Goal: Find specific page/section: Find specific page/section

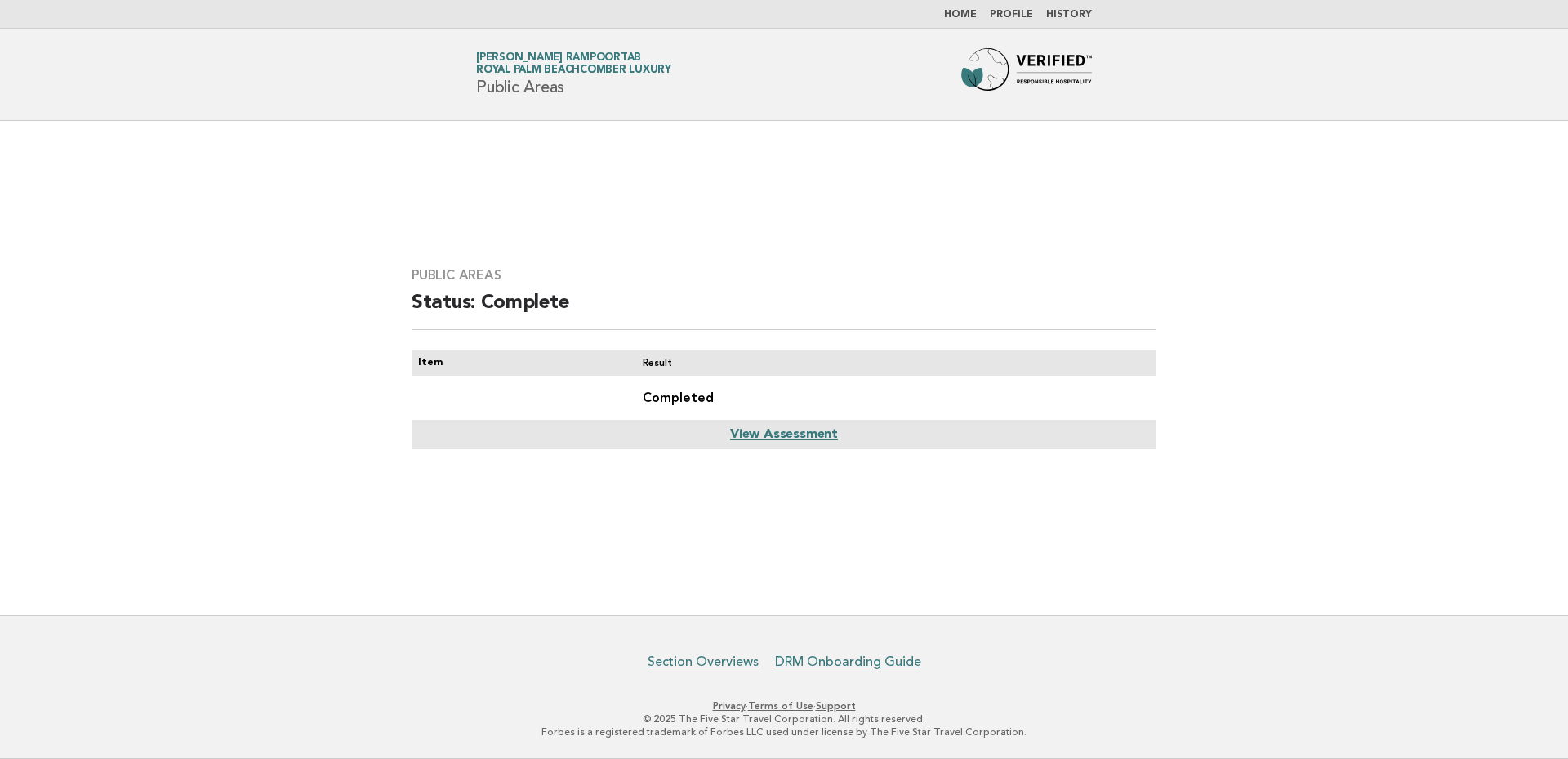
click at [806, 433] on link "View Assessment" at bounding box center [784, 434] width 108 height 13
click at [758, 432] on link "View Assessment" at bounding box center [784, 434] width 108 height 13
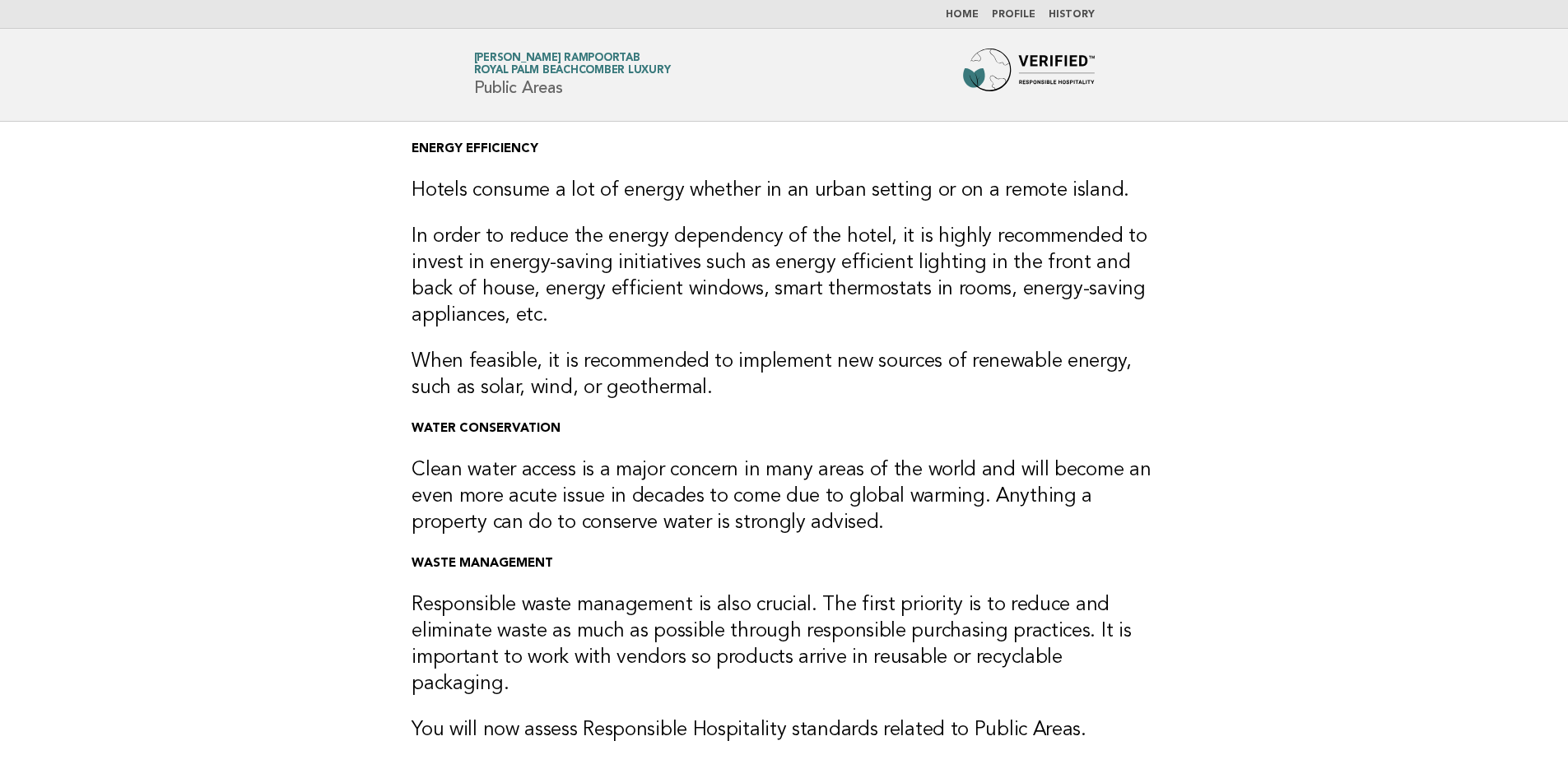
scroll to position [242, 0]
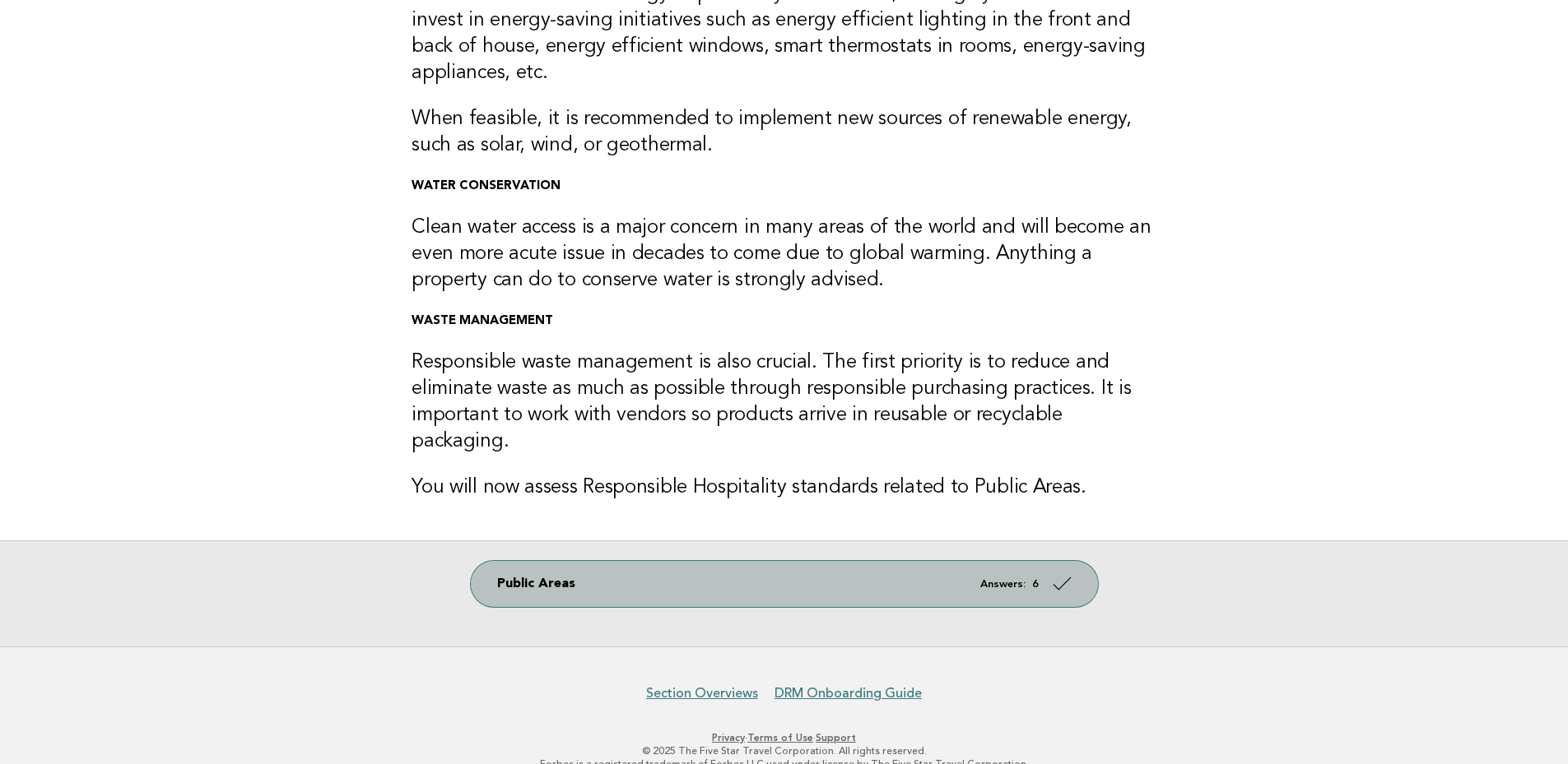
click at [664, 561] on link "Public Areas Answers: 6" at bounding box center [784, 583] width 627 height 46
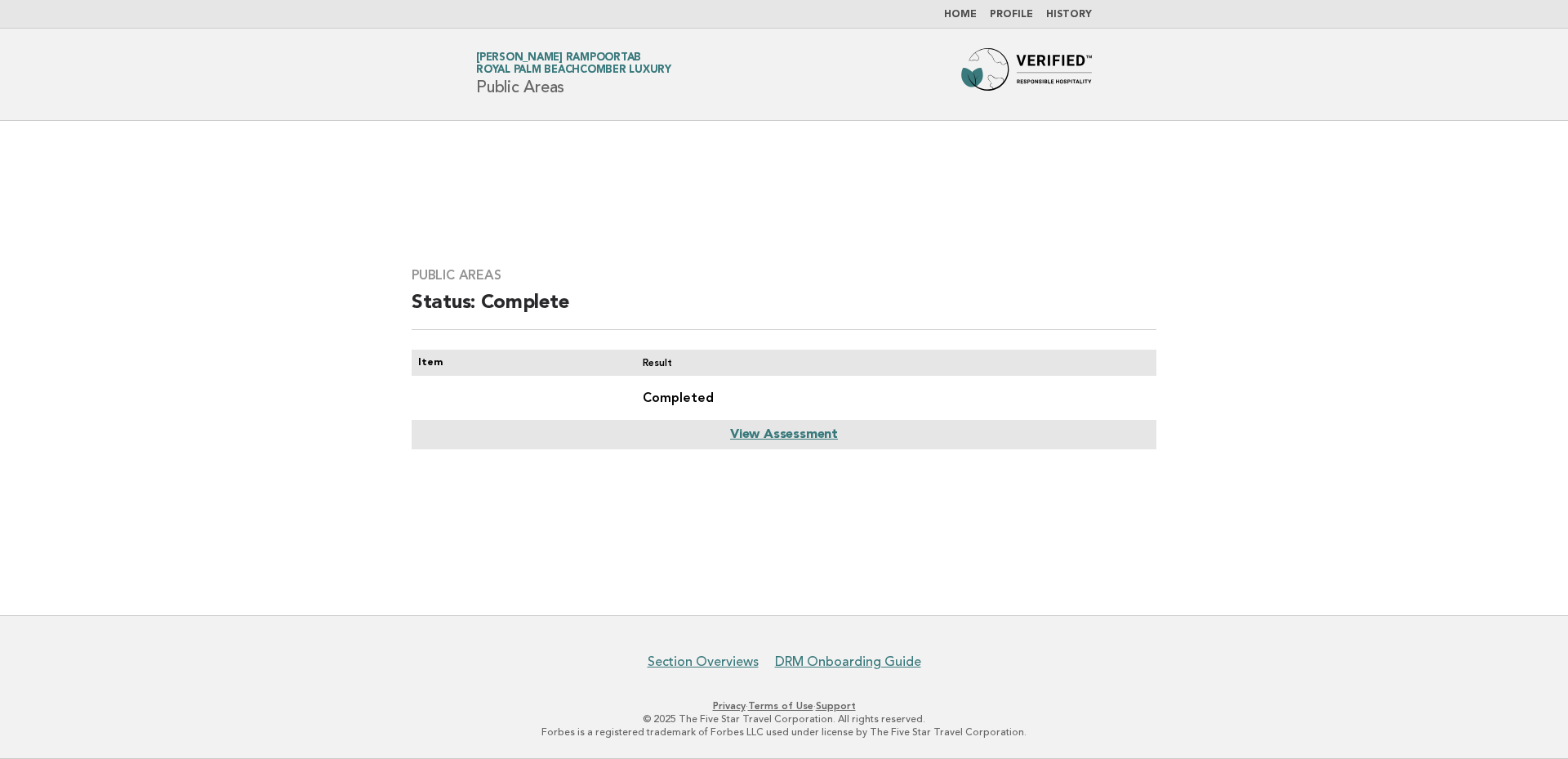
click at [757, 431] on link "View Assessment" at bounding box center [784, 434] width 108 height 13
click at [971, 11] on link "Home" at bounding box center [960, 14] width 33 height 9
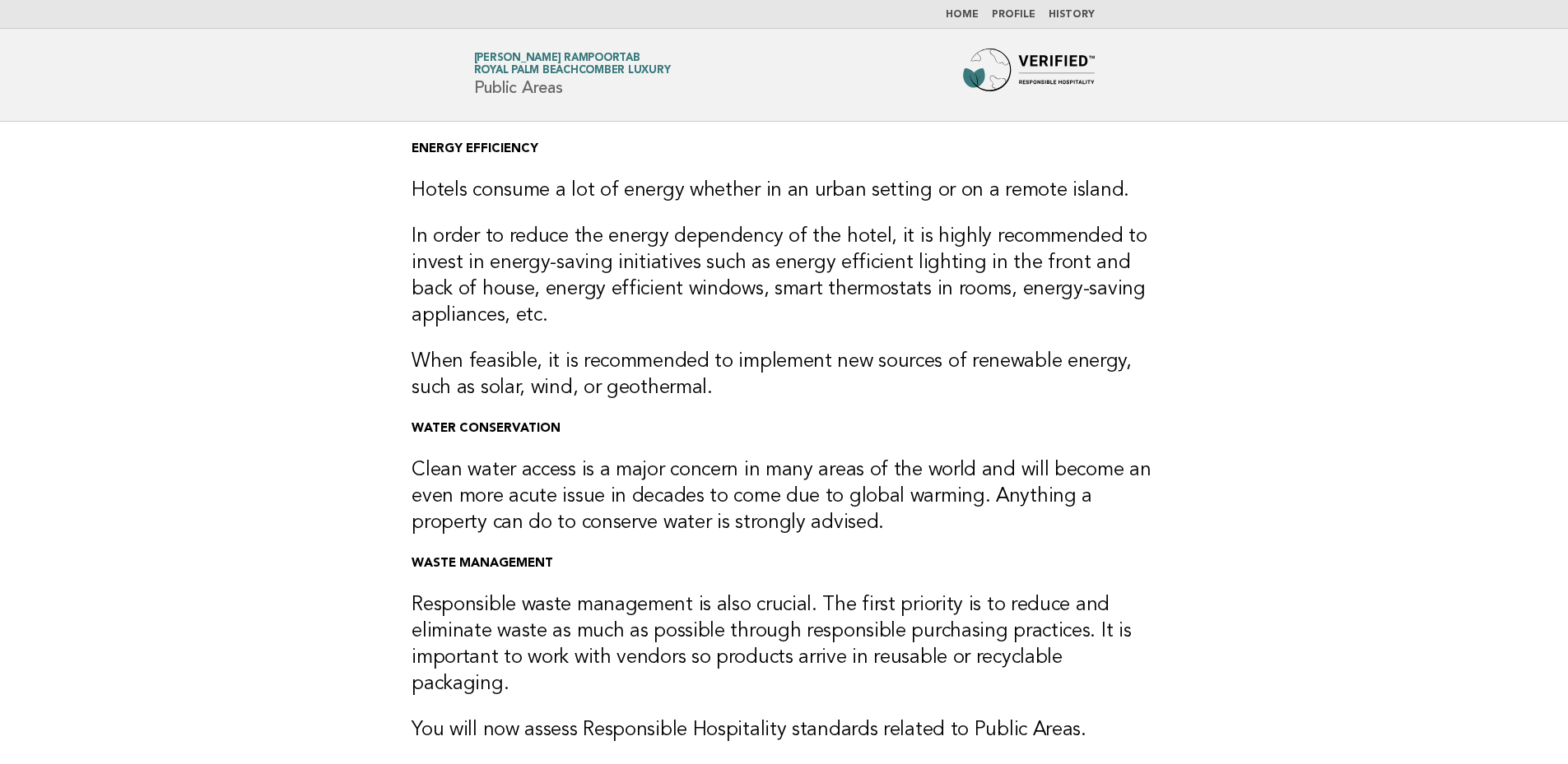
click at [964, 10] on link "Home" at bounding box center [962, 14] width 33 height 10
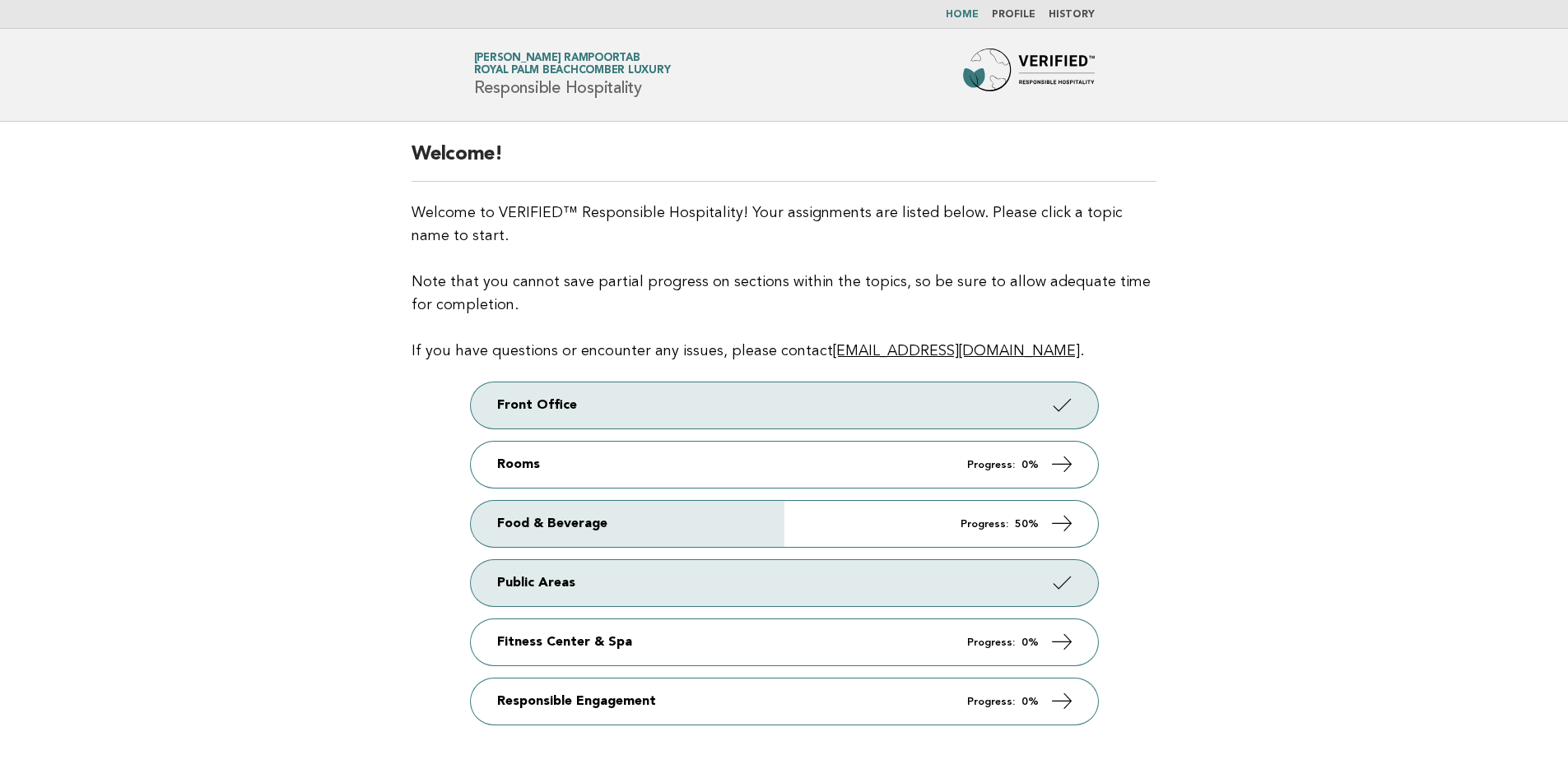
scroll to position [110, 0]
